Goal: Task Accomplishment & Management: Manage account settings

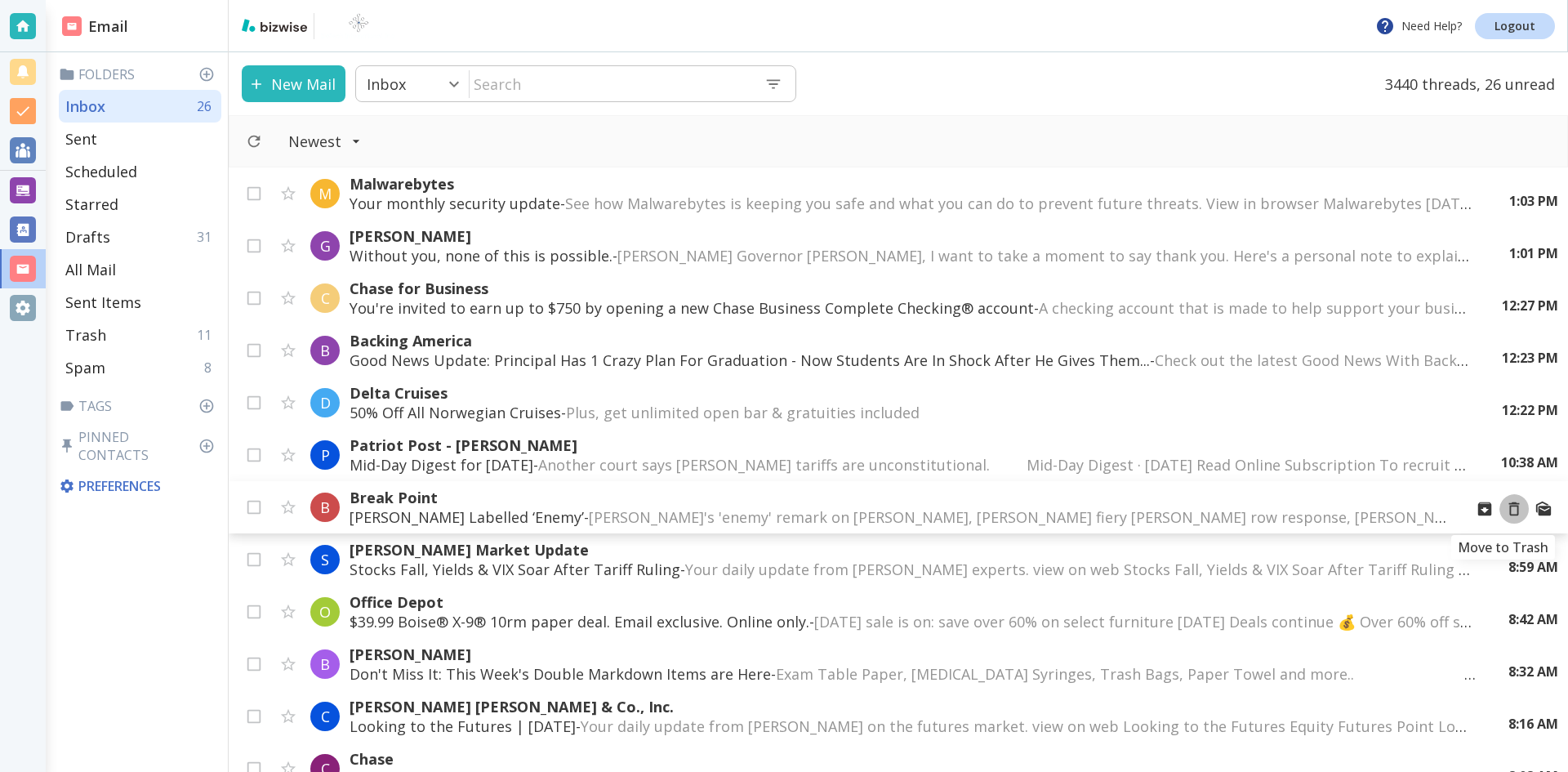
click at [1505, 509] on icon "Move to Trash" at bounding box center [1513, 508] width 18 height 18
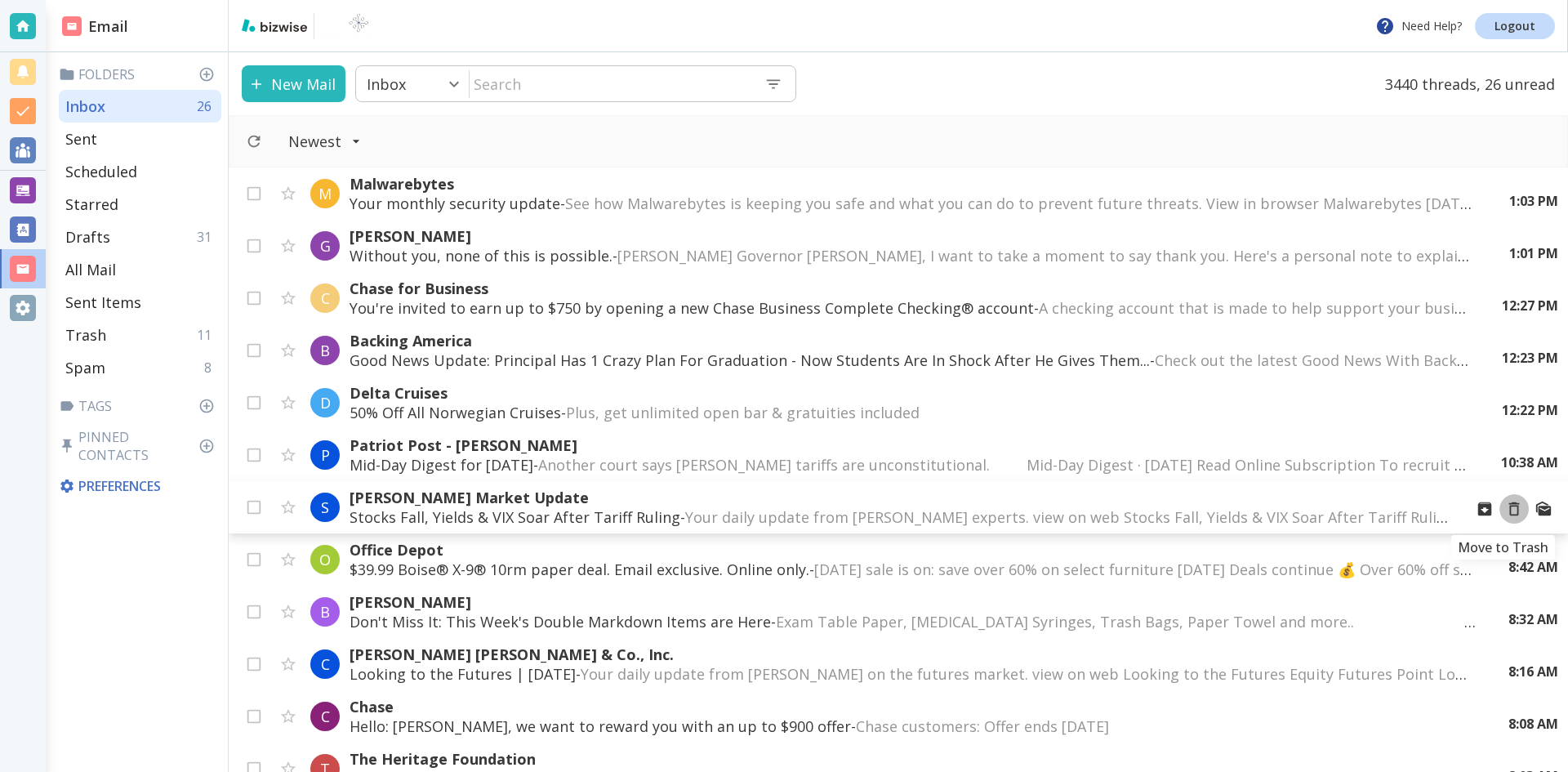
click at [1505, 511] on icon "Move to Trash" at bounding box center [1513, 508] width 18 height 18
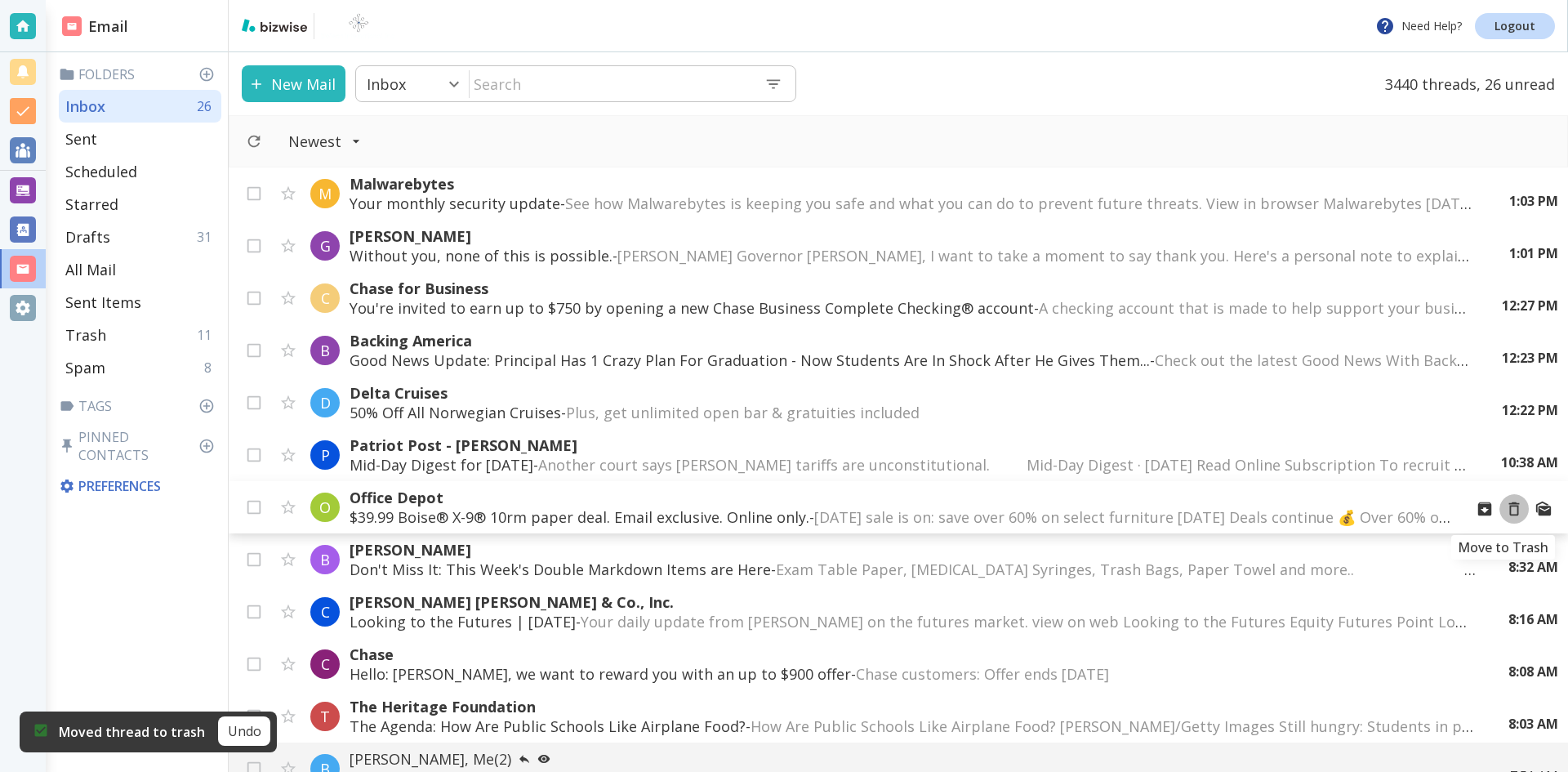
click at [1505, 509] on icon "Move to Trash" at bounding box center [1513, 508] width 18 height 18
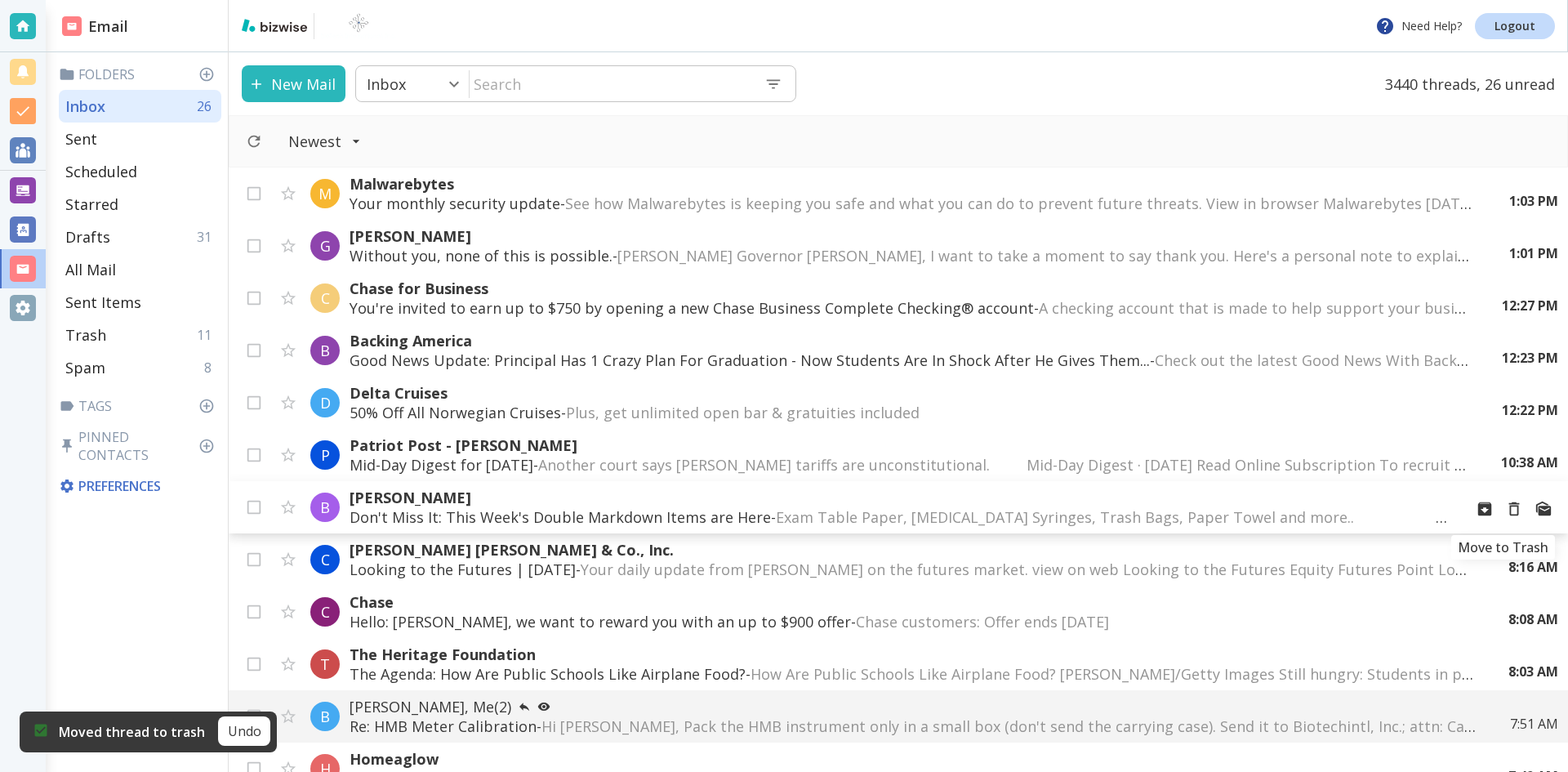
click at [1505, 510] on icon "Move to Trash" at bounding box center [1513, 508] width 18 height 18
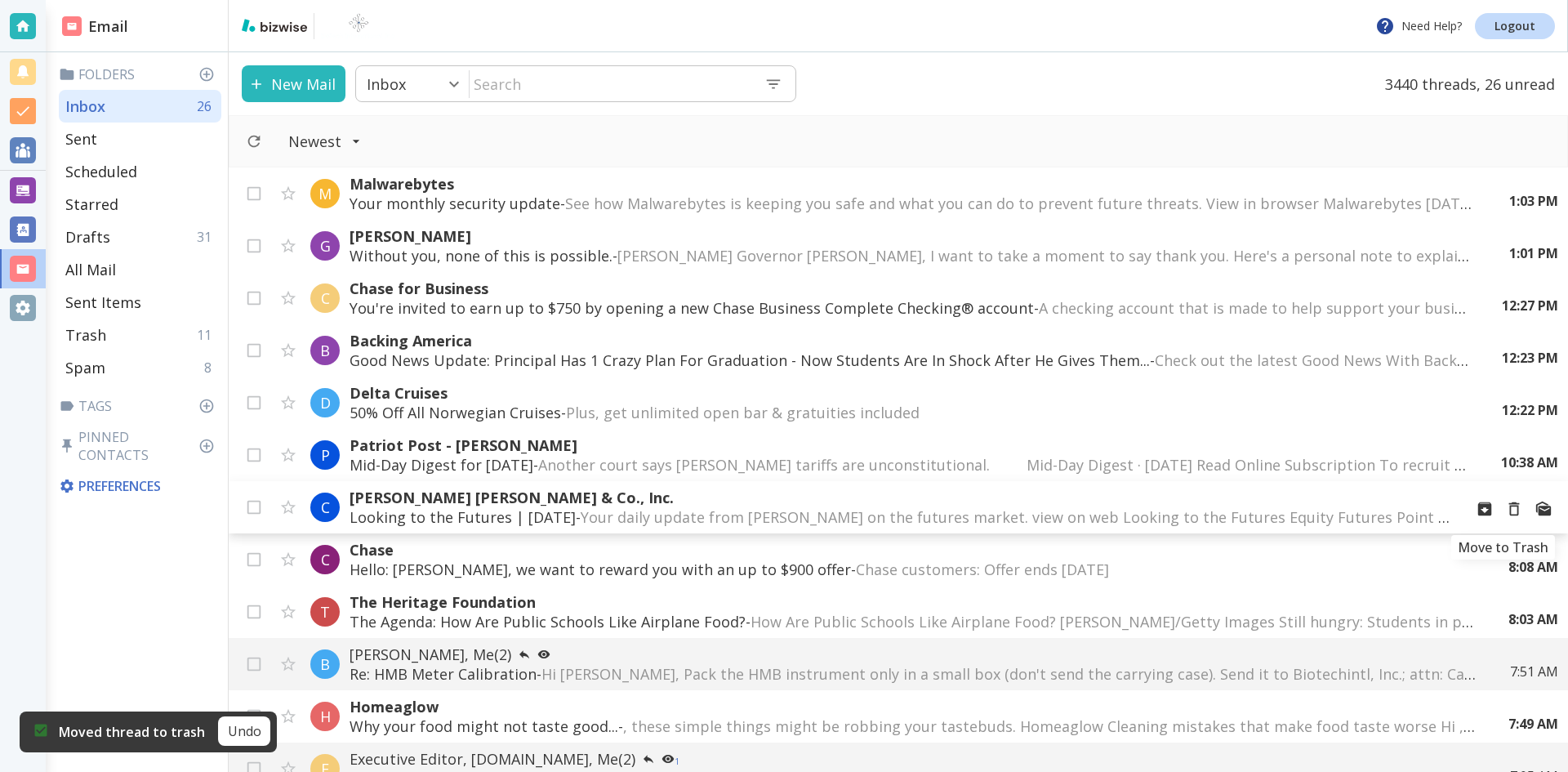
click at [1505, 510] on icon "Move to Trash" at bounding box center [1513, 508] width 18 height 18
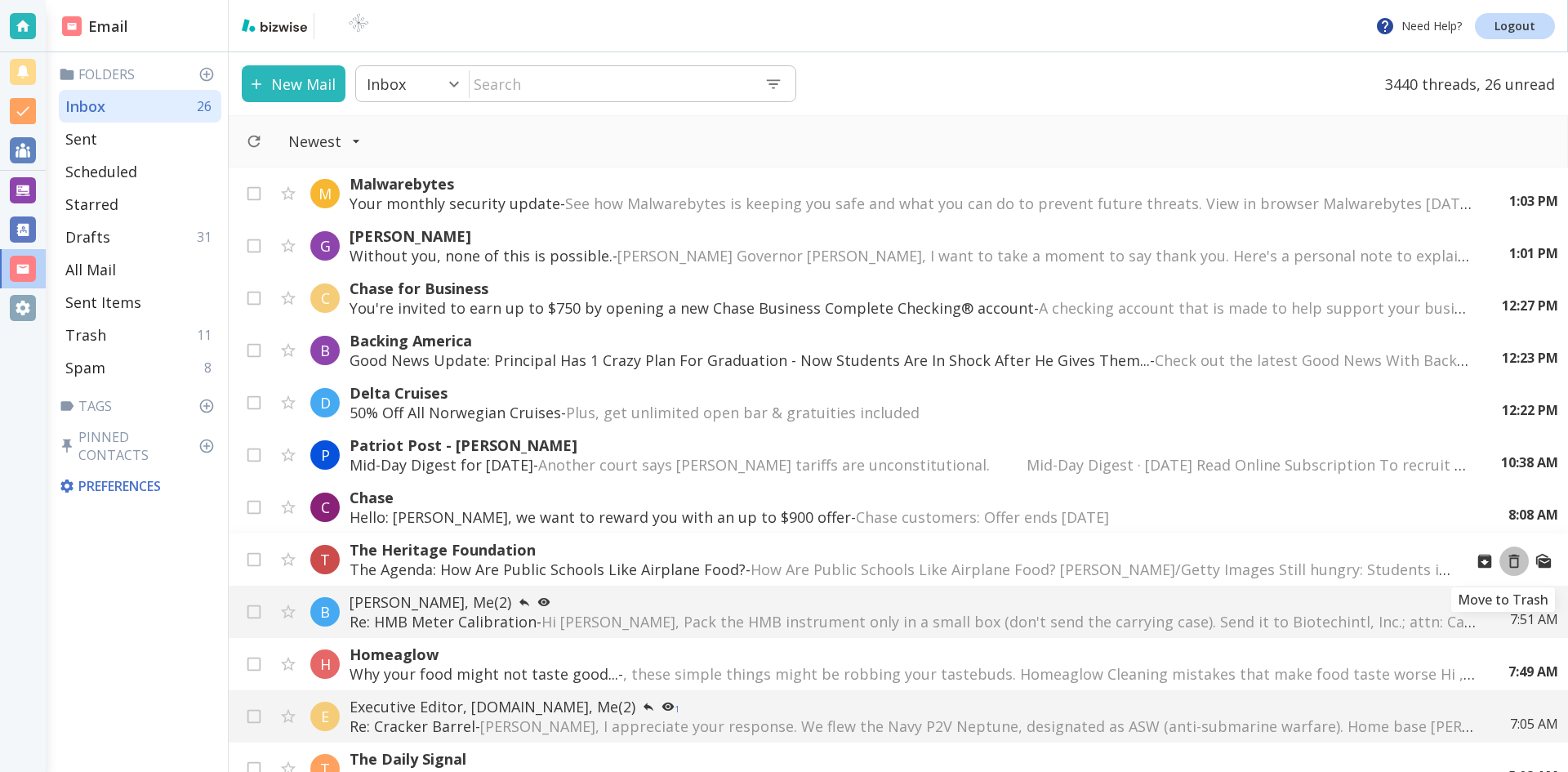
click at [1500, 570] on button "Move to Trash" at bounding box center [1514, 561] width 30 height 30
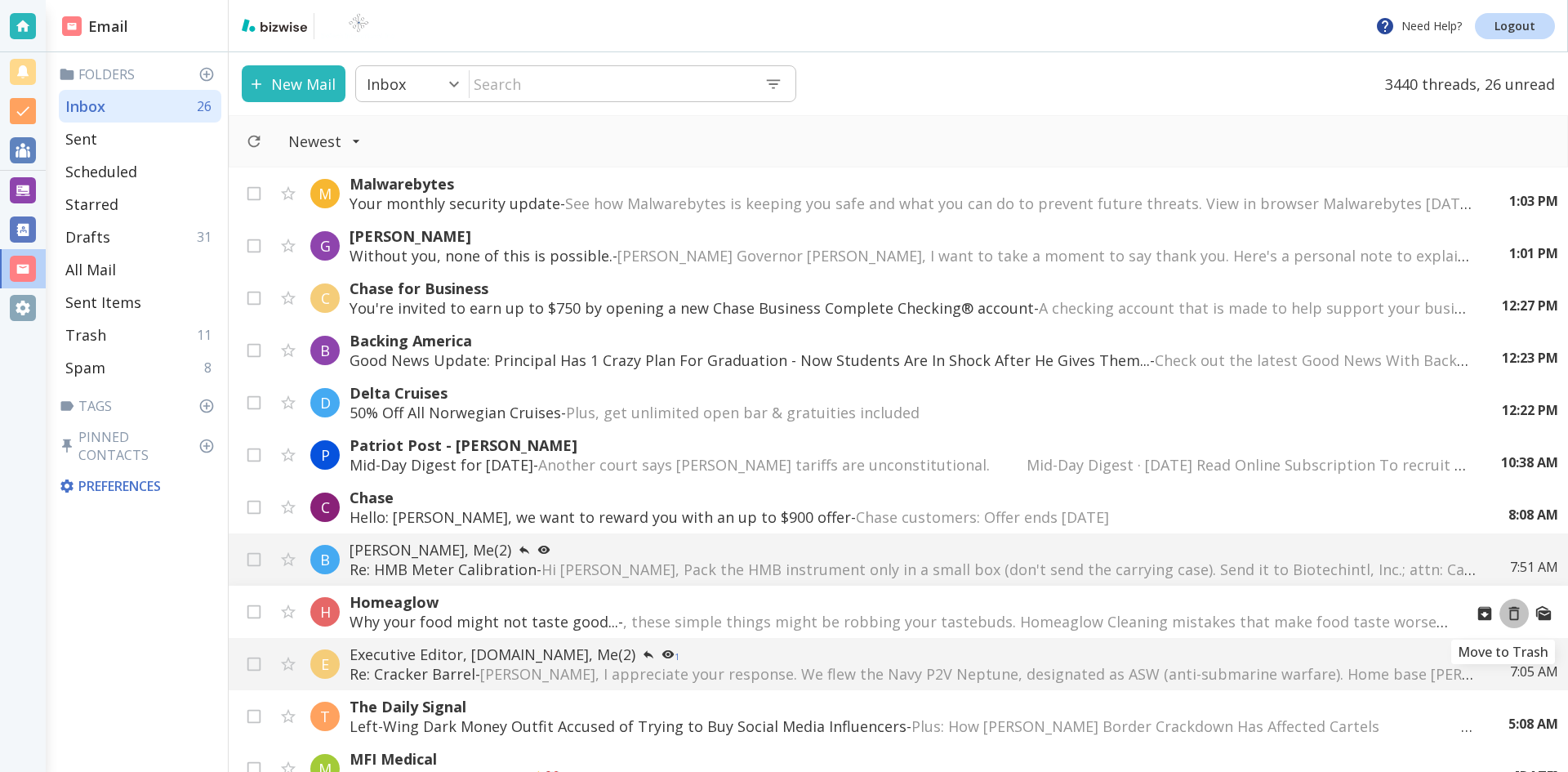
click at [1505, 613] on icon "Move to Trash" at bounding box center [1513, 613] width 18 height 18
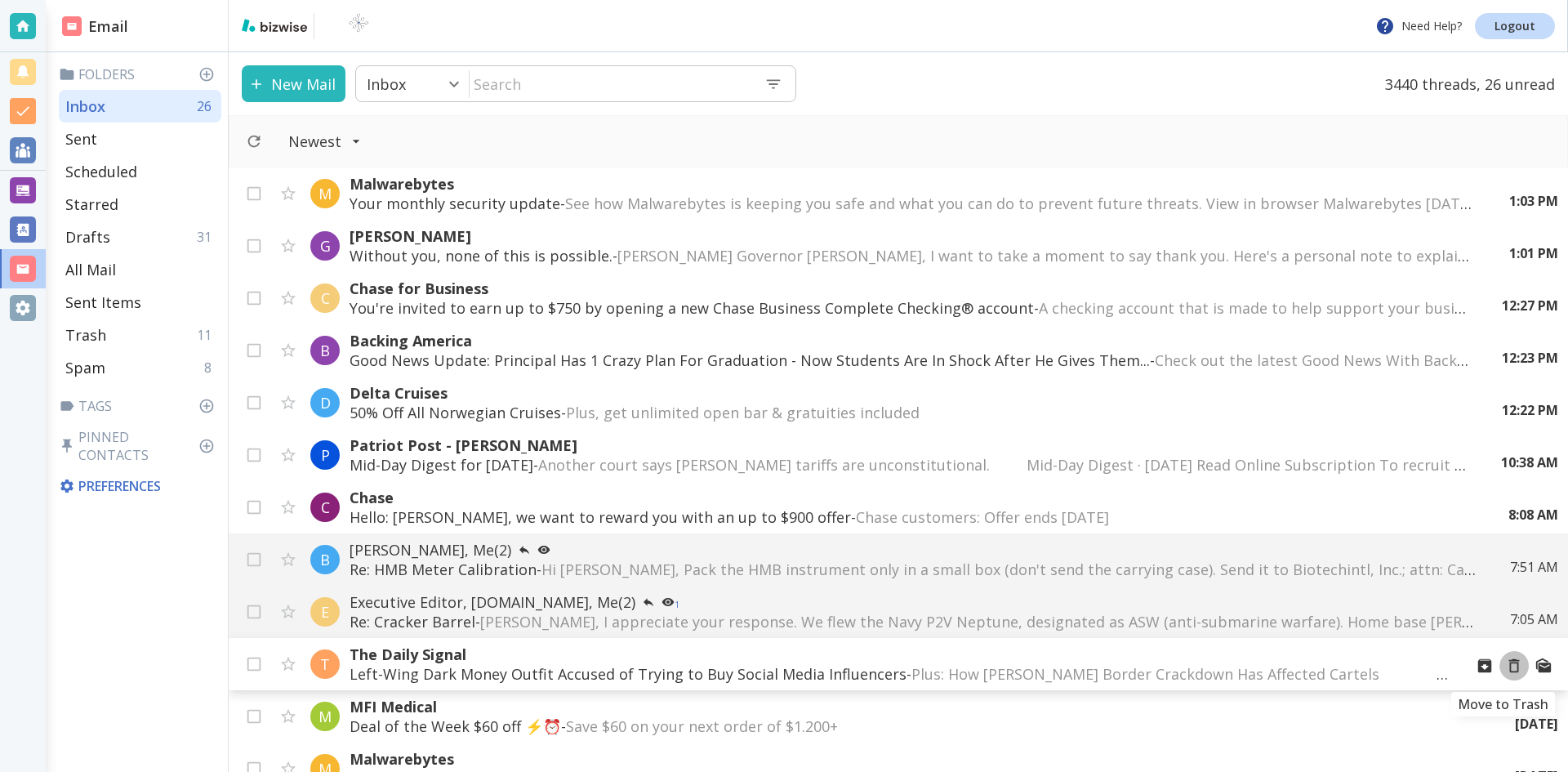
click at [1510, 660] on icon "Move to Trash" at bounding box center [1514, 666] width 10 height 14
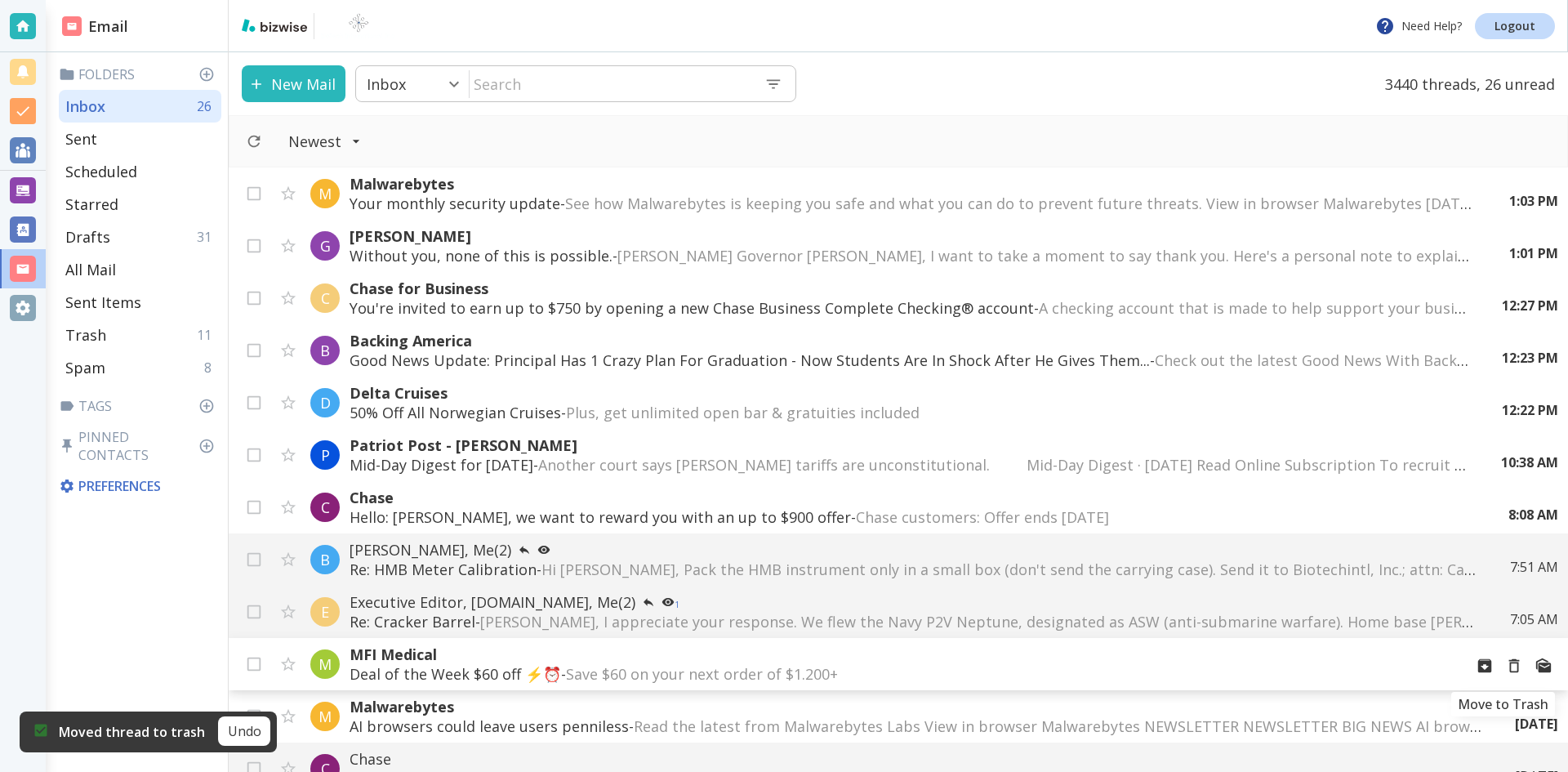
click at [1510, 663] on icon "Move to Trash" at bounding box center [1514, 666] width 10 height 14
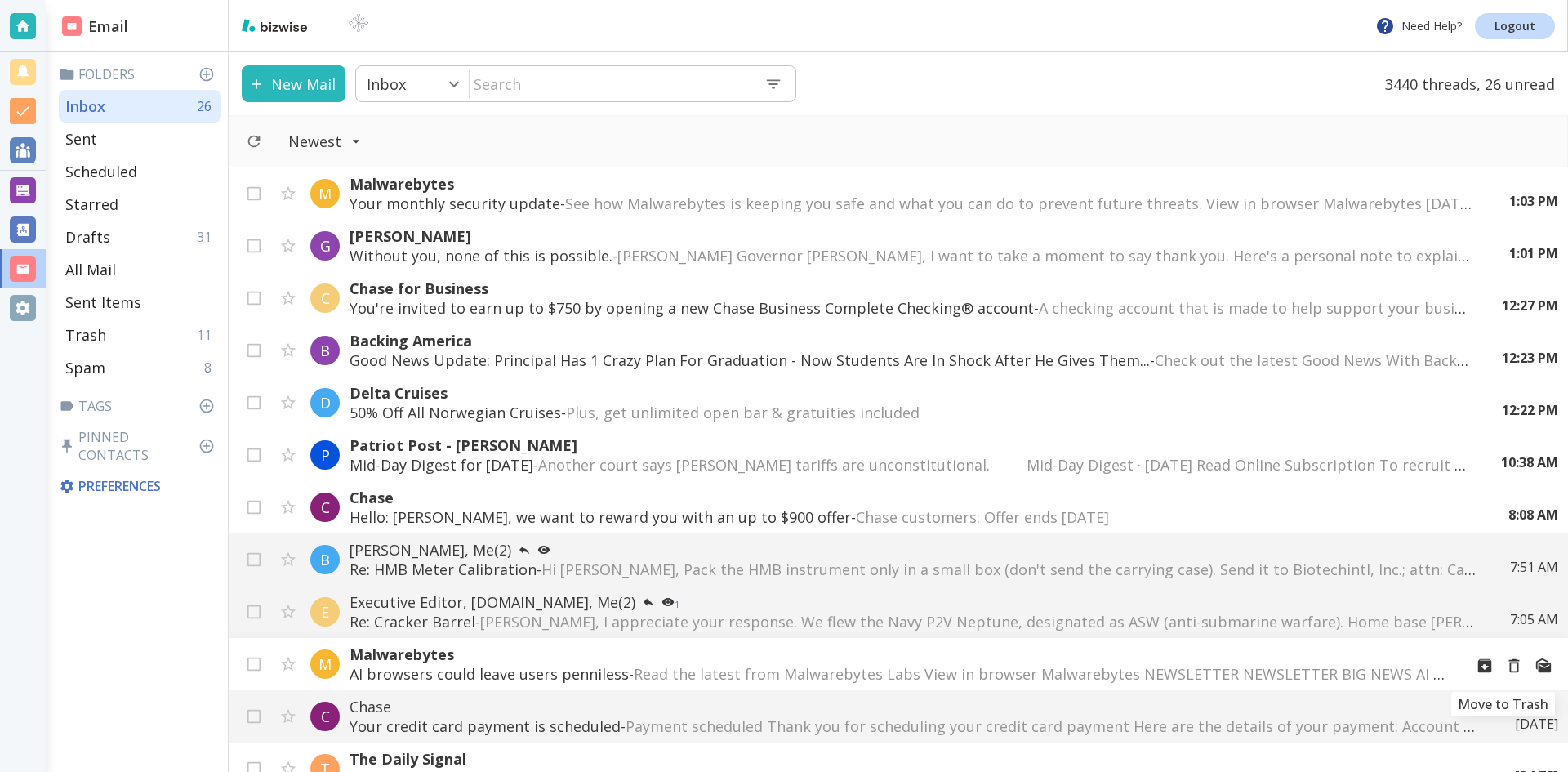
click at [1505, 664] on icon "Move to Trash" at bounding box center [1513, 665] width 18 height 18
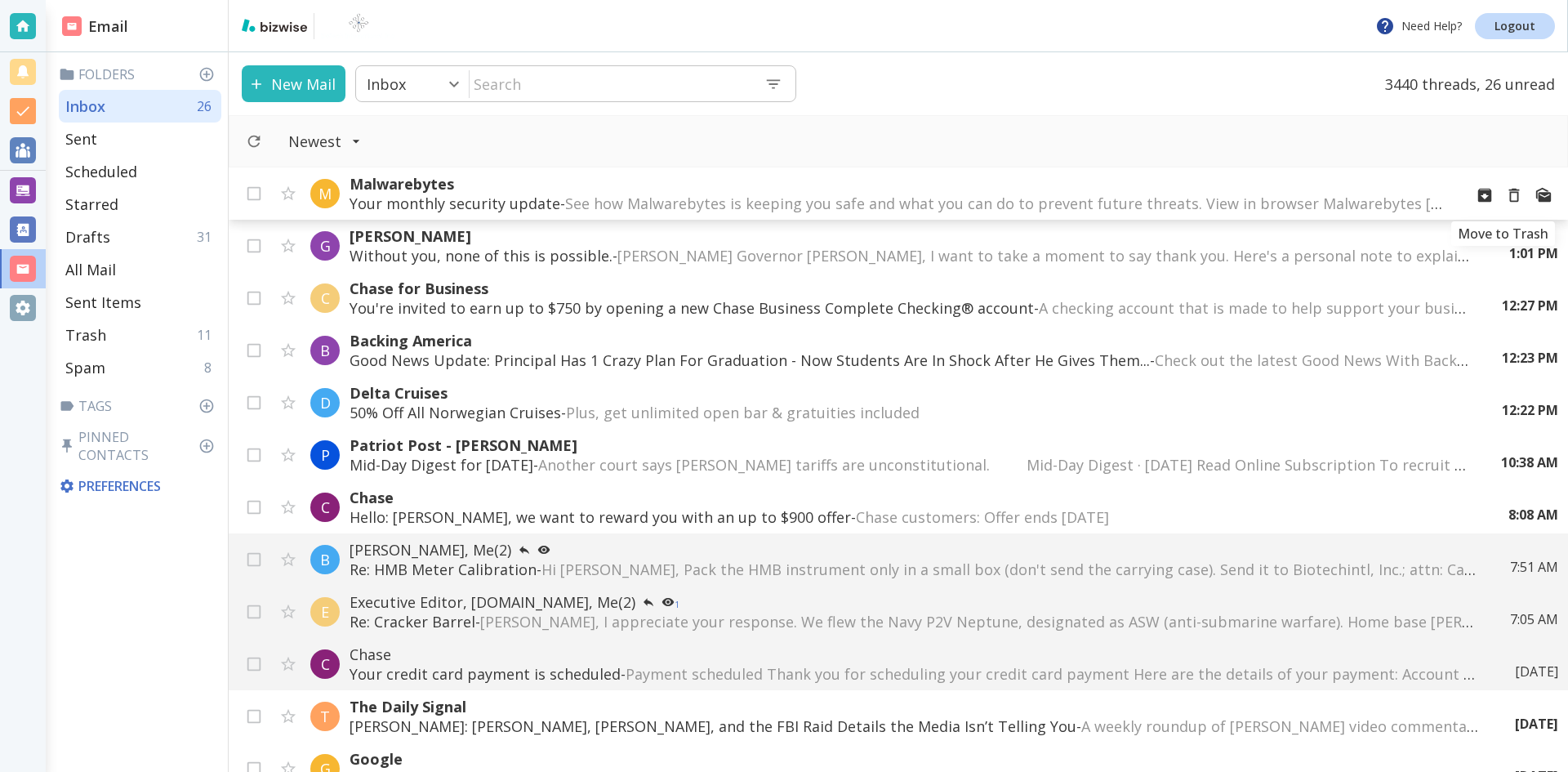
click at [1505, 193] on icon "Move to Trash" at bounding box center [1513, 194] width 18 height 18
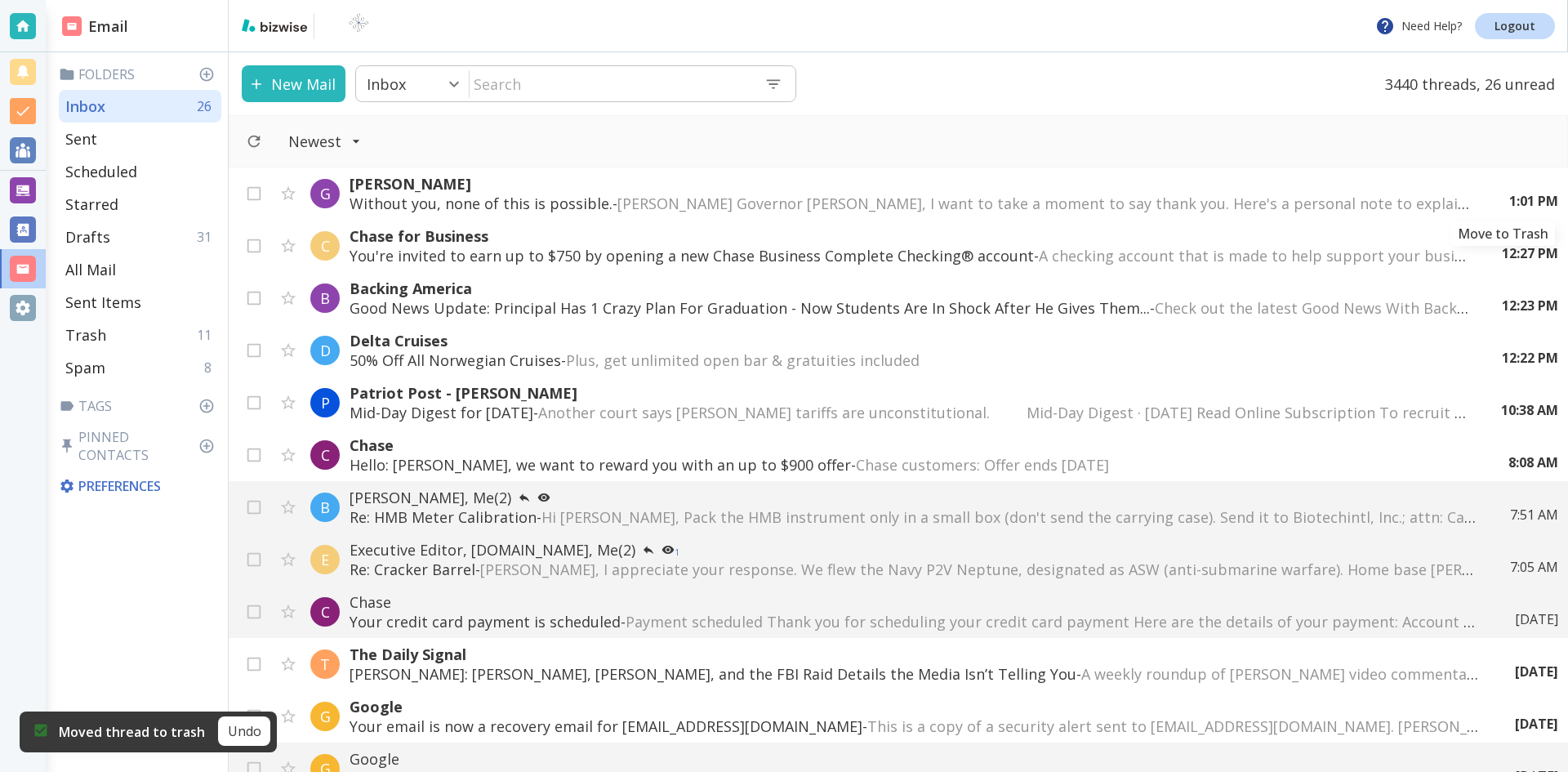
click at [0, 0] on icon "Move to Trash" at bounding box center [0, 0] width 0 height 0
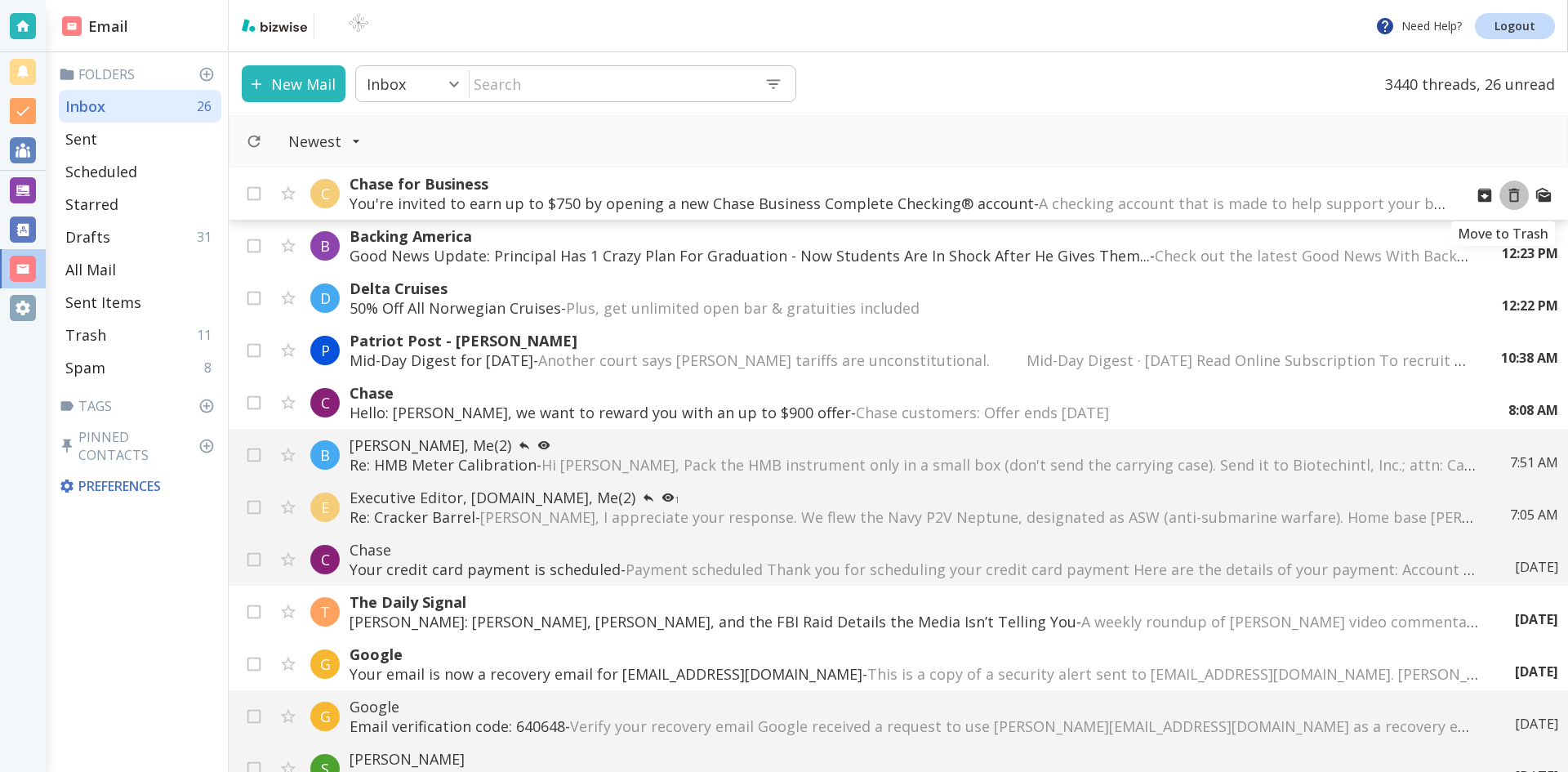
click at [1505, 194] on icon "Move to Trash" at bounding box center [1513, 194] width 18 height 18
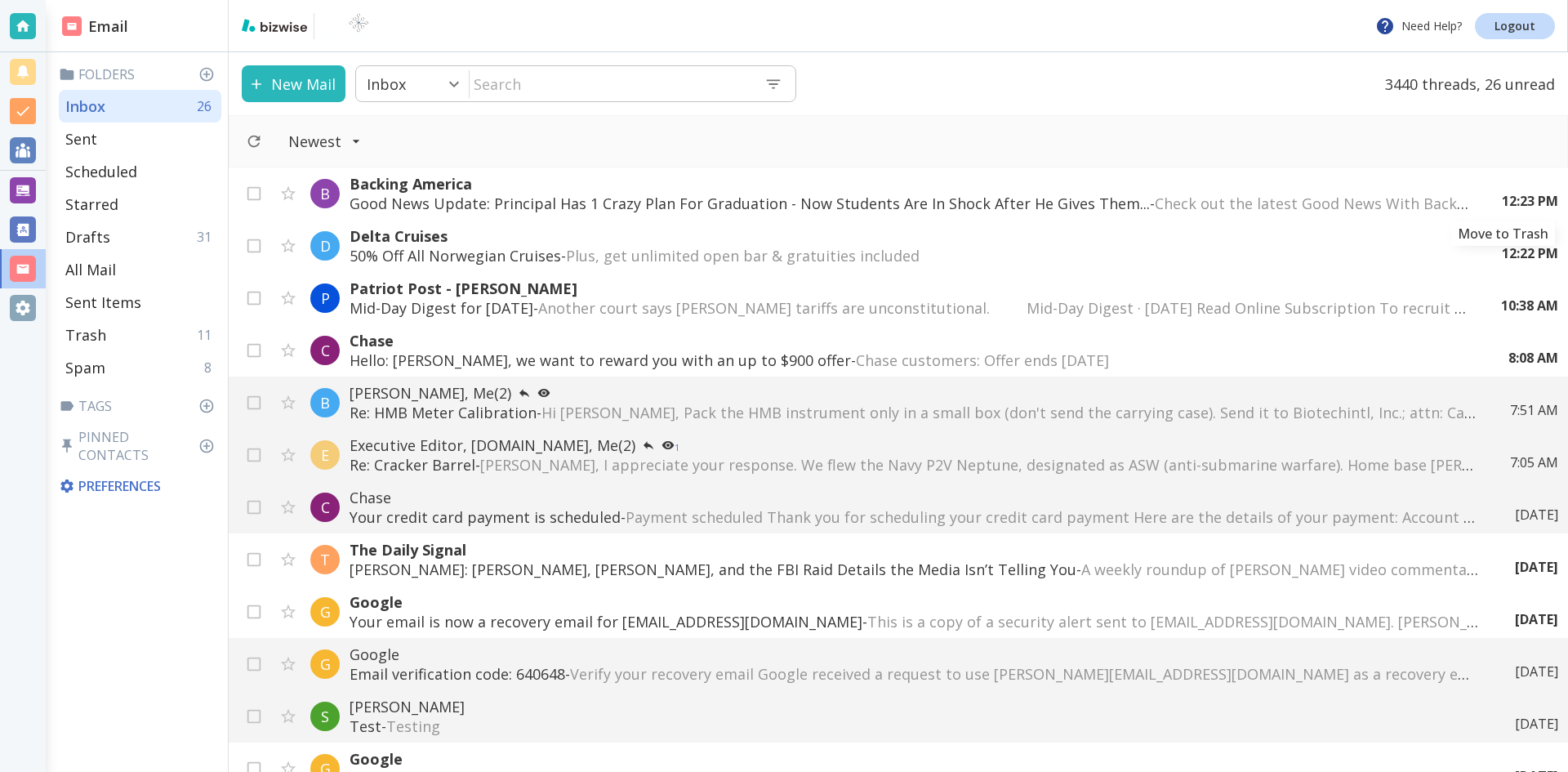
click at [0, 0] on icon "Move to Trash" at bounding box center [0, 0] width 0 height 0
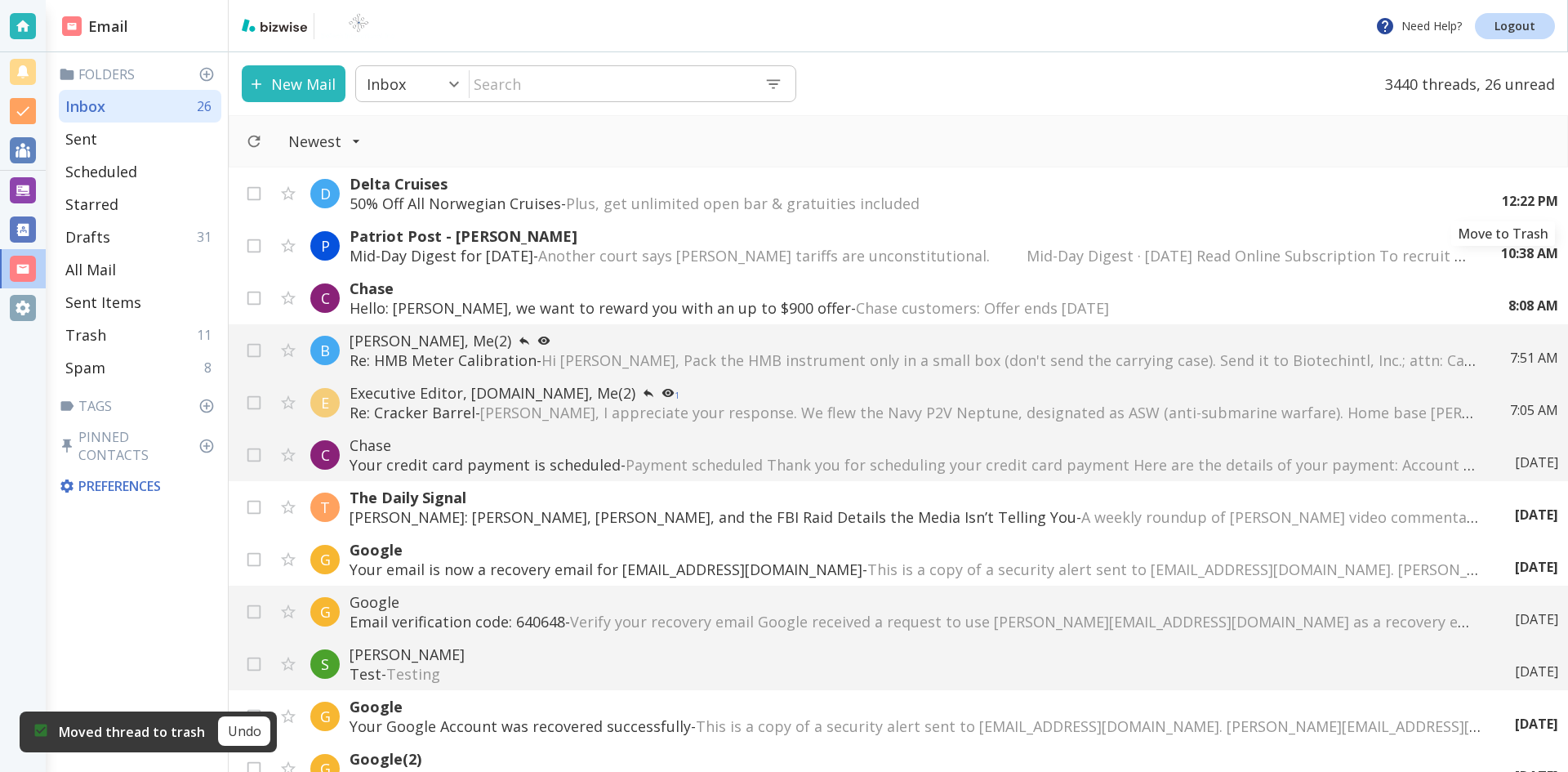
click at [0, 0] on icon "Move to Trash" at bounding box center [0, 0] width 0 height 0
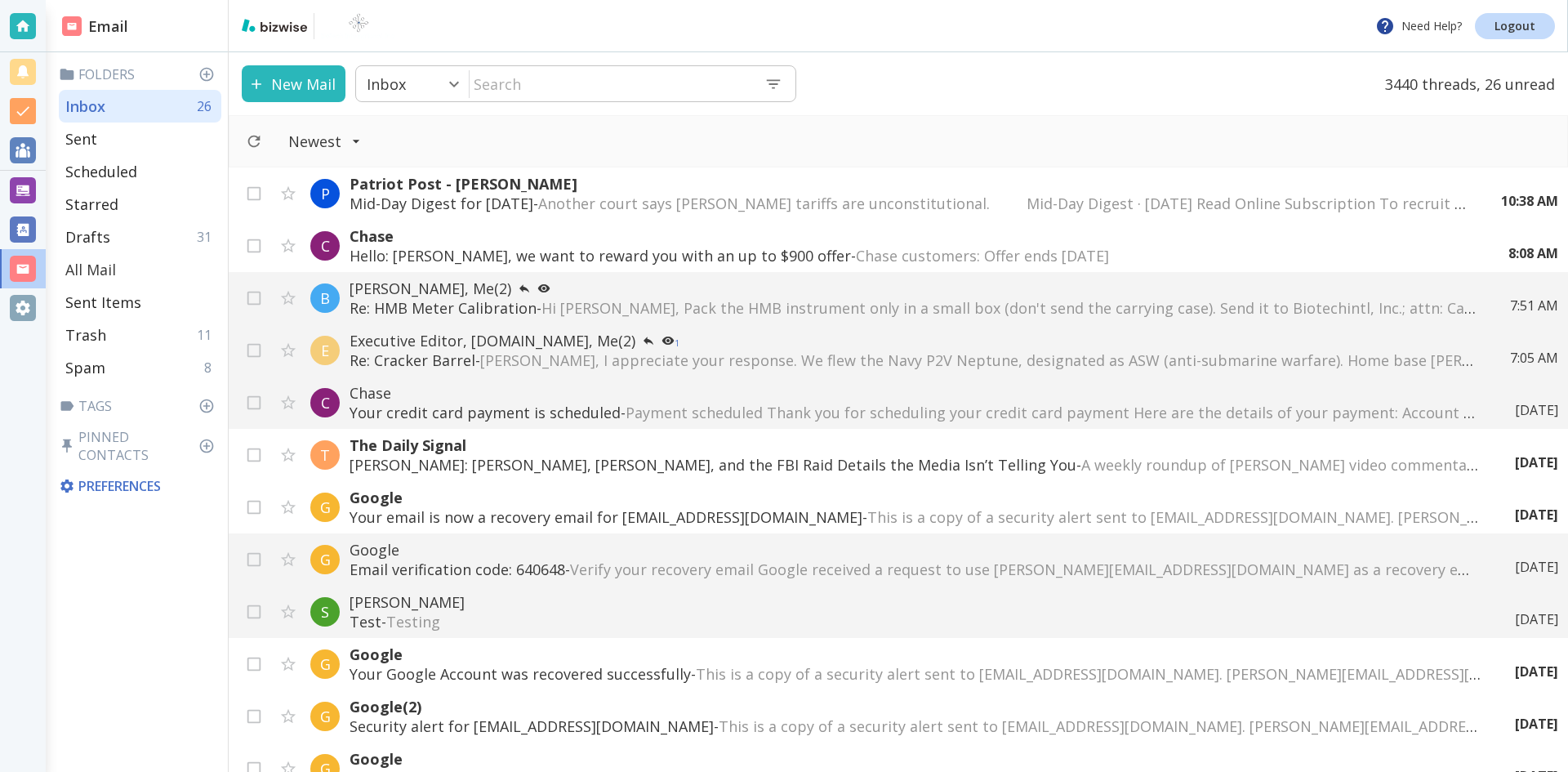
click at [93, 263] on p "All Mail" at bounding box center [91, 269] width 51 height 19
type input "5"
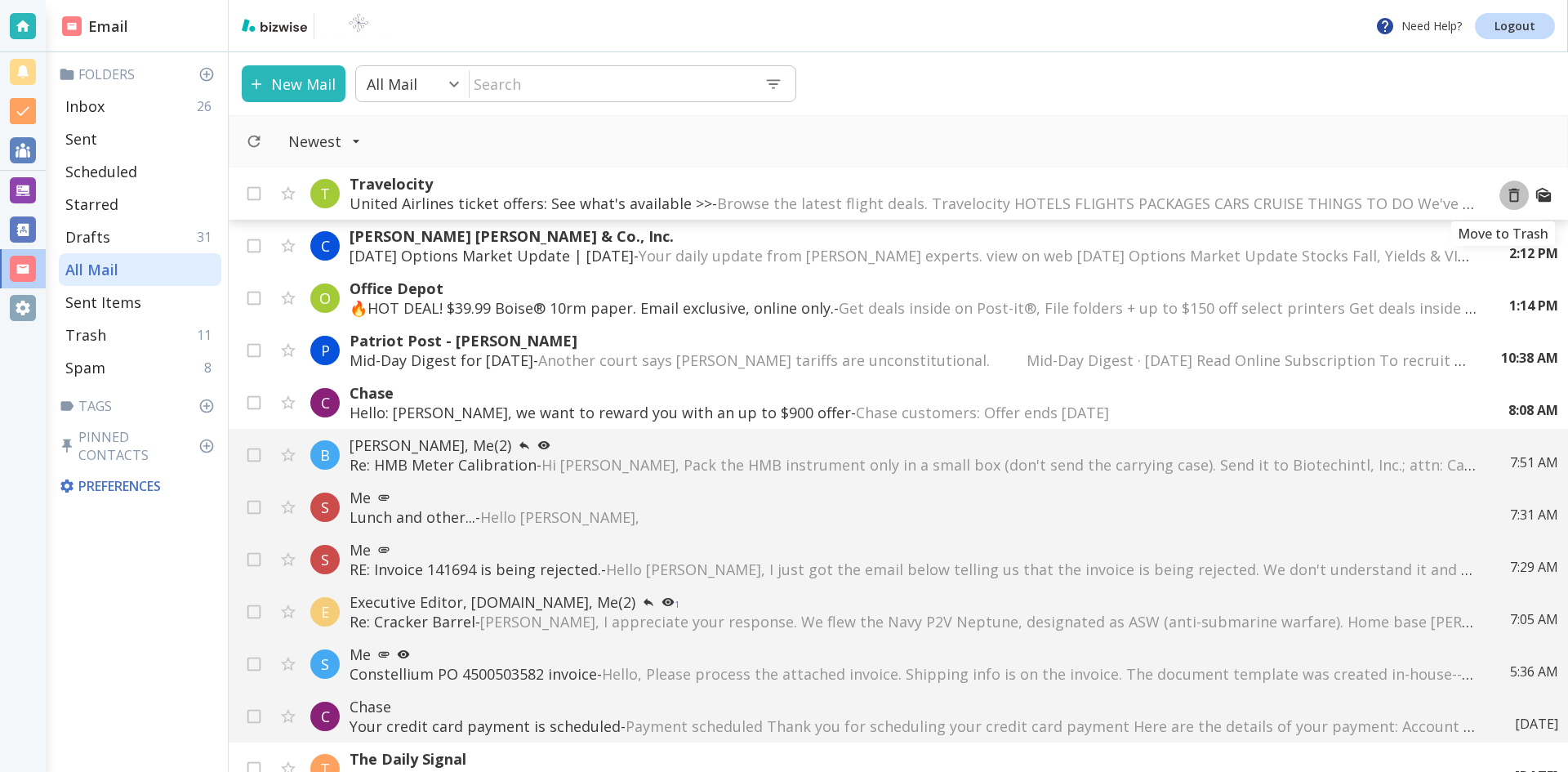
click at [1505, 195] on icon "Move to Trash" at bounding box center [1513, 194] width 18 height 18
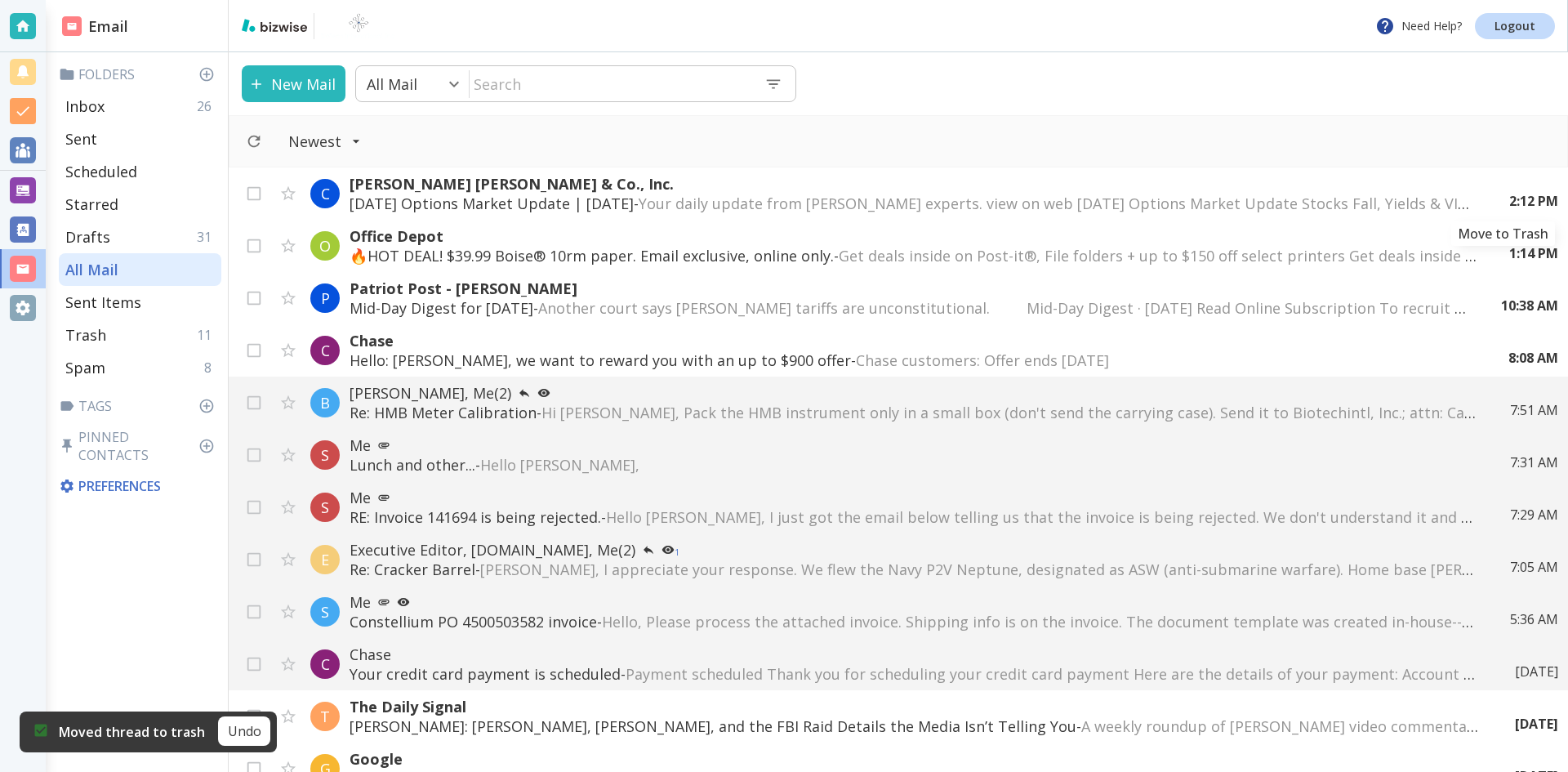
click at [0, 0] on icon "Move to Trash" at bounding box center [0, 0] width 0 height 0
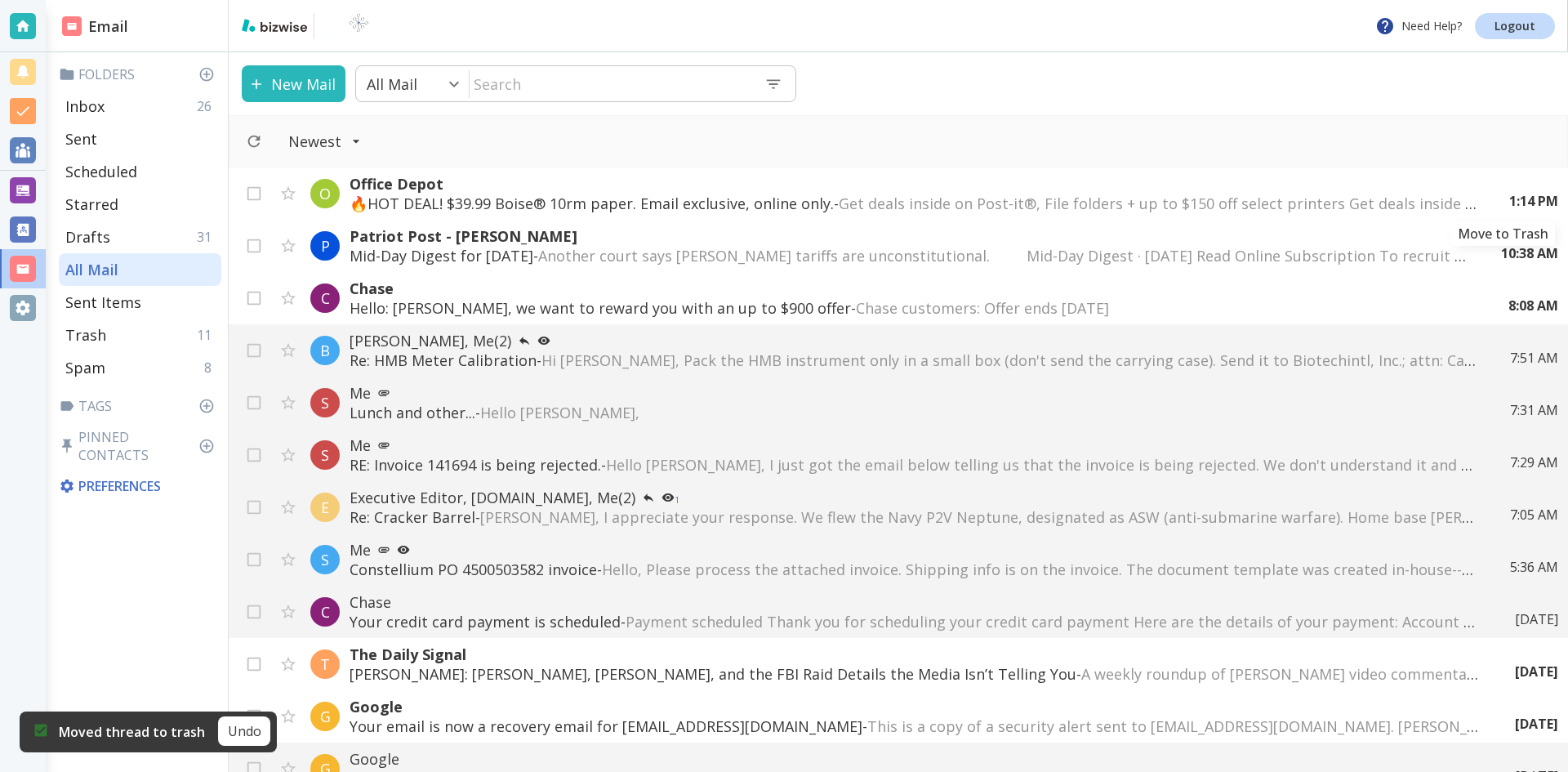
click at [0, 0] on icon "Move to Trash" at bounding box center [0, 0] width 0 height 0
